Goal: Task Accomplishment & Management: Use online tool/utility

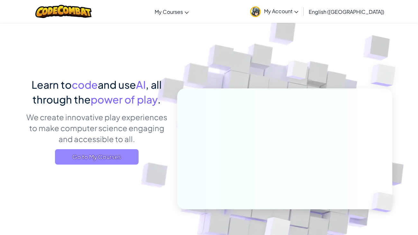
click at [119, 161] on span "Go to My Courses" at bounding box center [97, 156] width 84 height 15
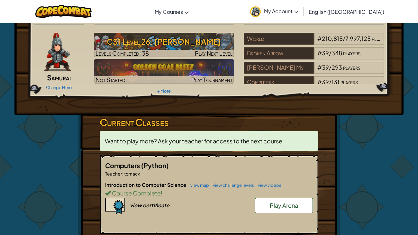
scroll to position [18, 0]
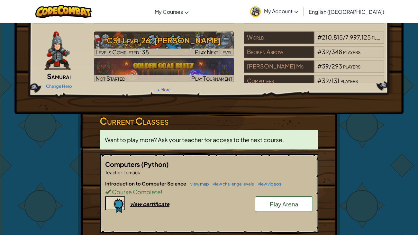
click at [233, 130] on p "Want to play more? Ask your teacher for access to the next course." at bounding box center [209, 140] width 219 height 20
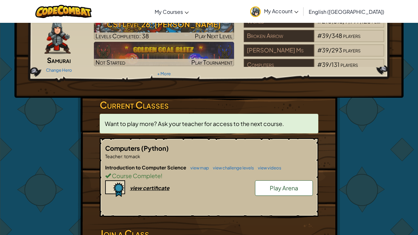
scroll to position [35, 0]
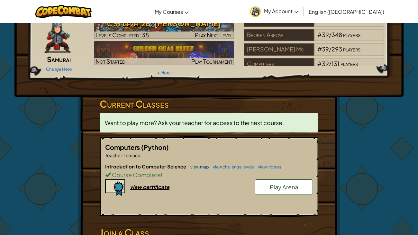
click at [201, 169] on link "view map" at bounding box center [198, 166] width 22 height 5
